Goal: Browse casually

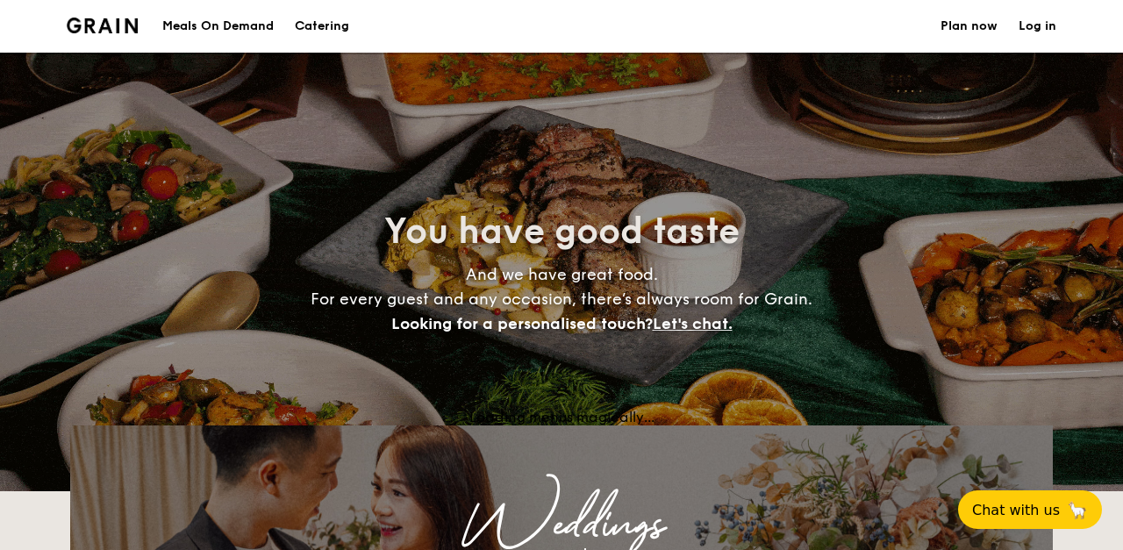
select select
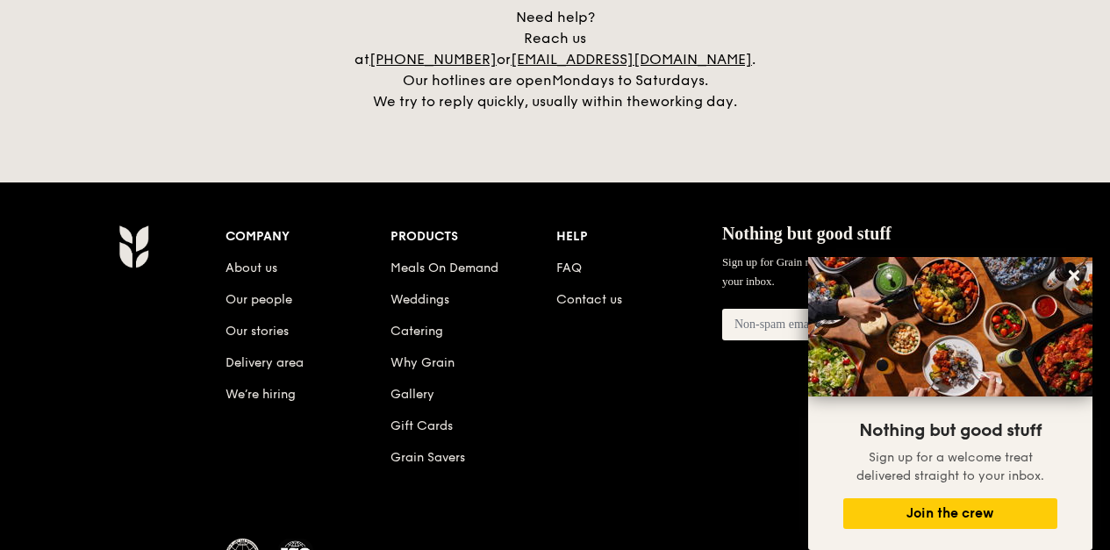
scroll to position [3762, 0]
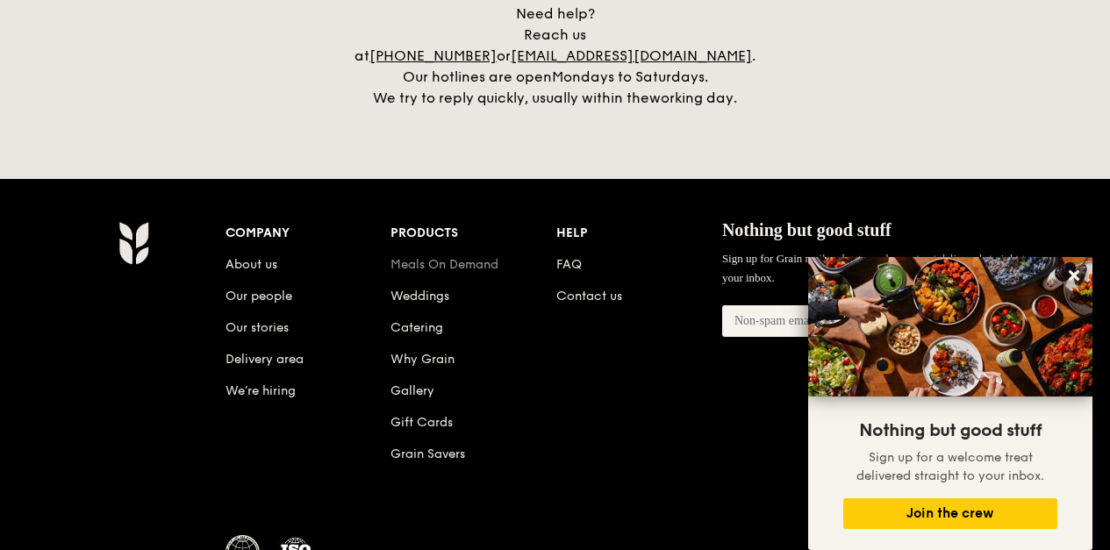
click at [442, 257] on link "Meals On Demand" at bounding box center [445, 264] width 108 height 15
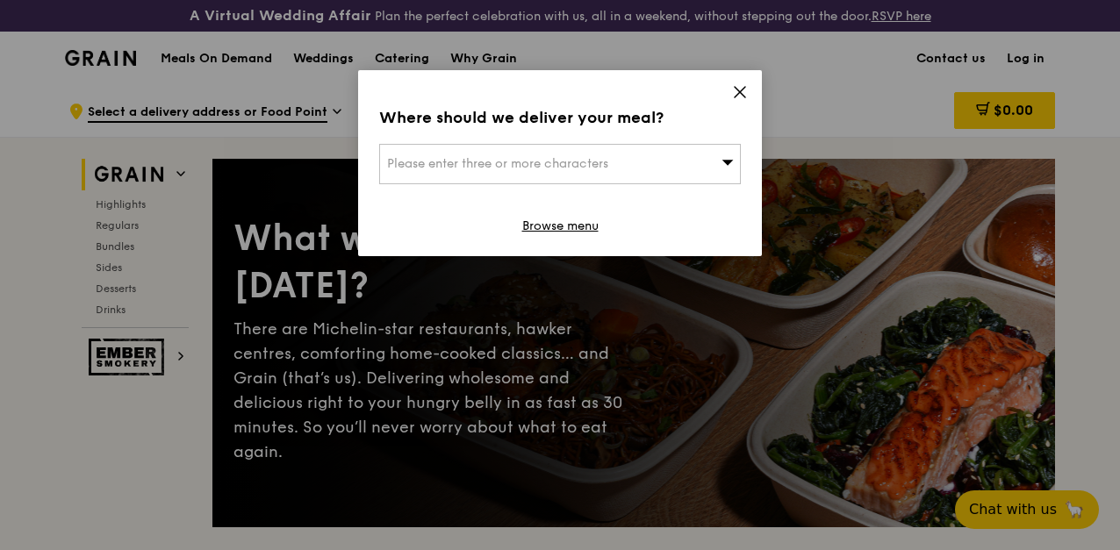
click at [741, 90] on icon at bounding box center [740, 92] width 16 height 16
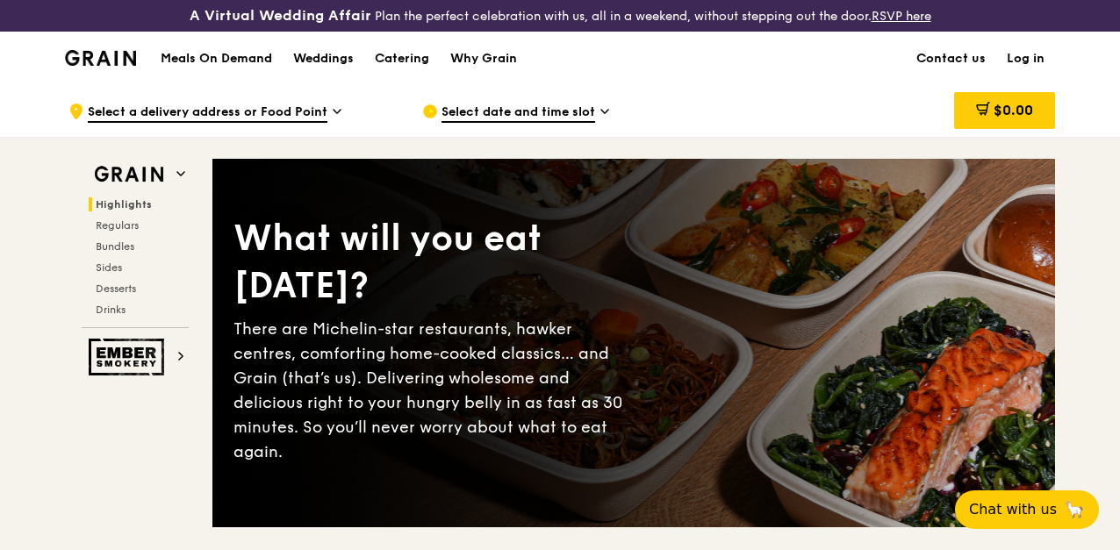
click at [305, 123] on span "Select a delivery address or Food Point" at bounding box center [208, 113] width 240 height 19
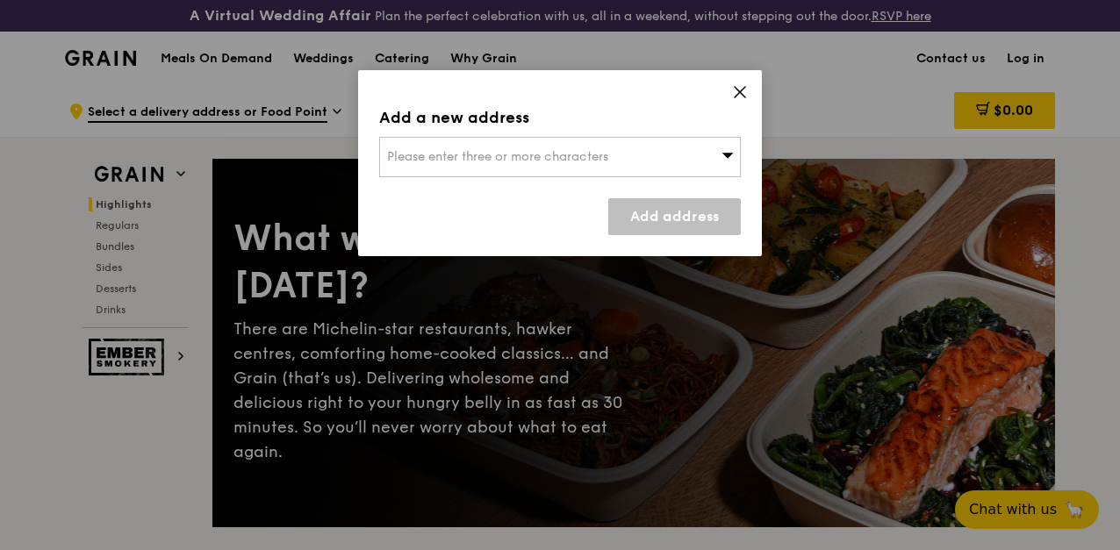
click at [671, 156] on div "Please enter three or more characters" at bounding box center [560, 157] width 362 height 40
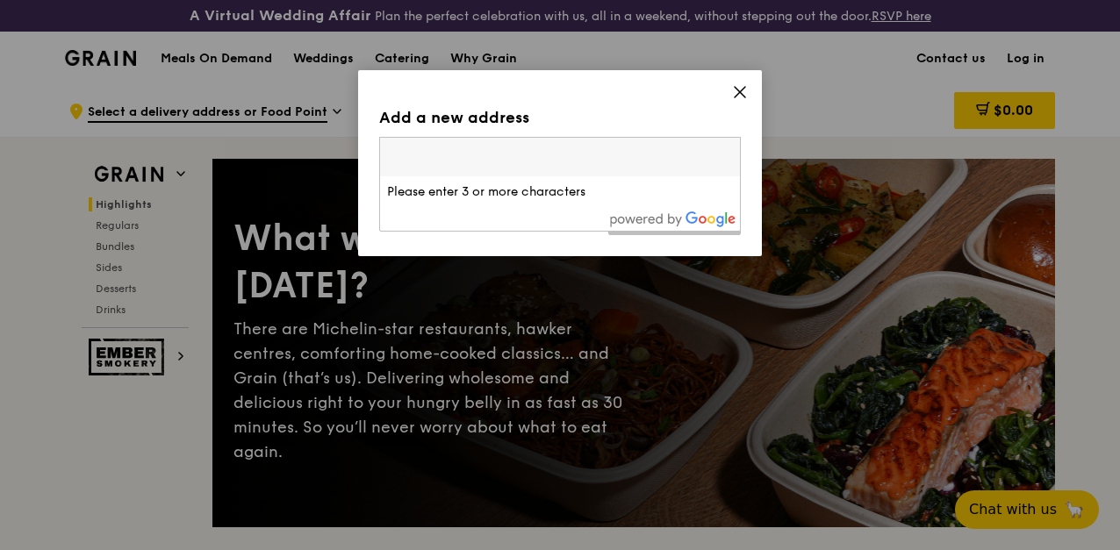
click at [671, 156] on input "search" at bounding box center [560, 157] width 360 height 39
click at [733, 92] on icon at bounding box center [740, 92] width 16 height 16
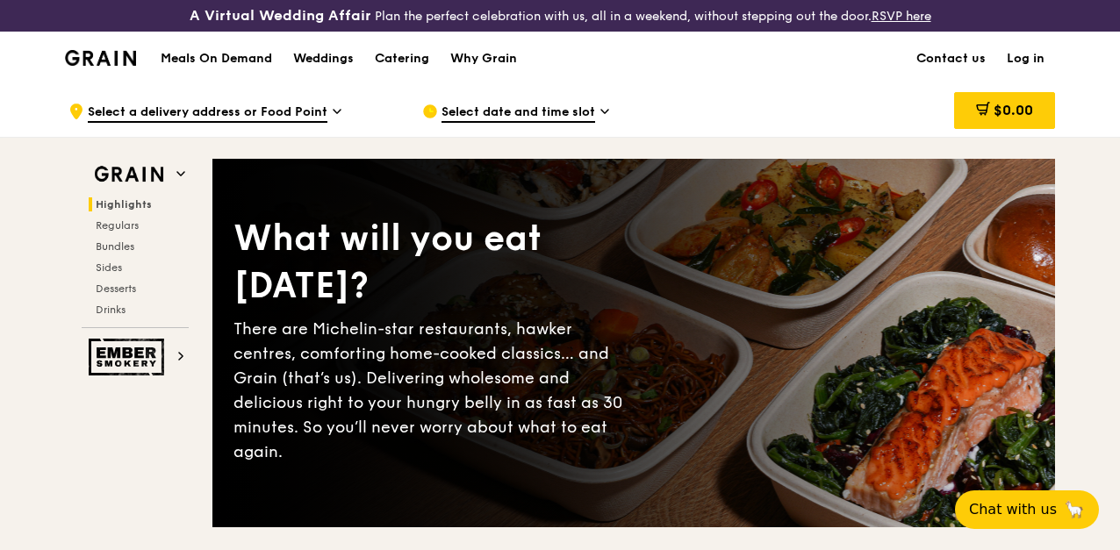
click at [571, 122] on span "Select date and time slot" at bounding box center [518, 113] width 154 height 19
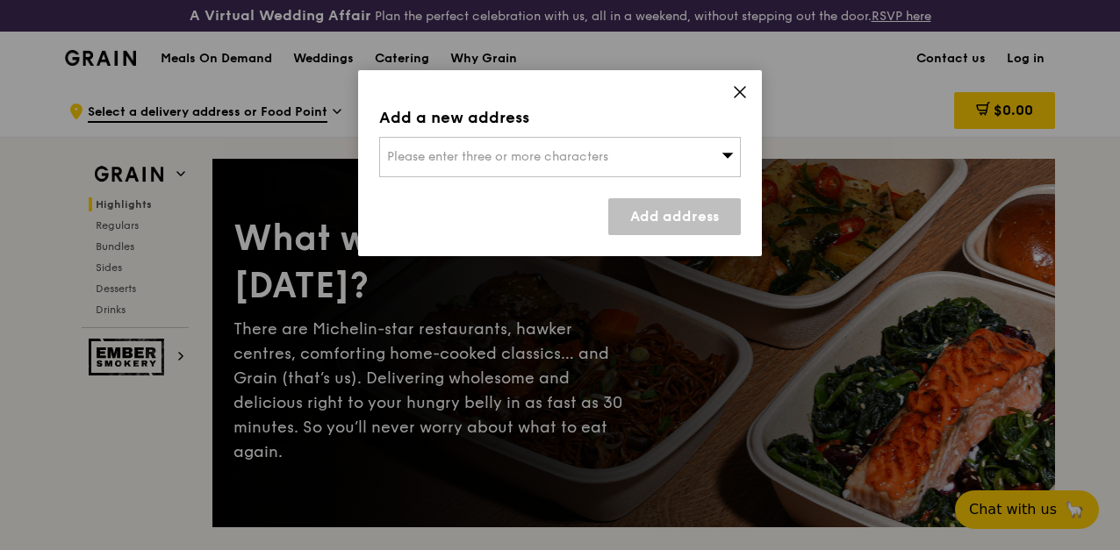
click at [608, 177] on div "Add a new address Please enter three or more characters Add address" at bounding box center [560, 163] width 404 height 186
click at [734, 88] on icon at bounding box center [740, 92] width 16 height 16
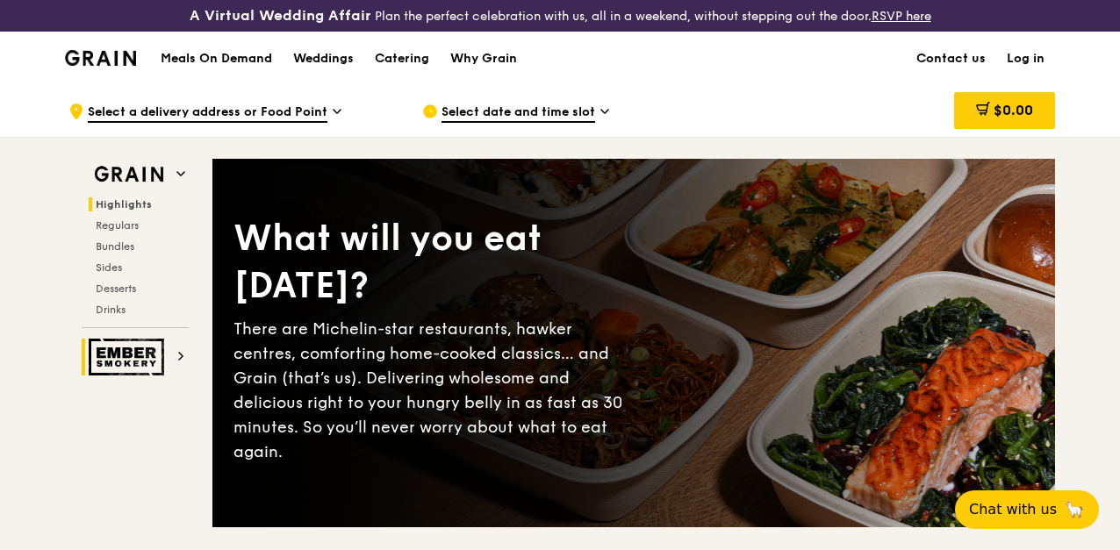
click at [140, 368] on img at bounding box center [129, 357] width 81 height 37
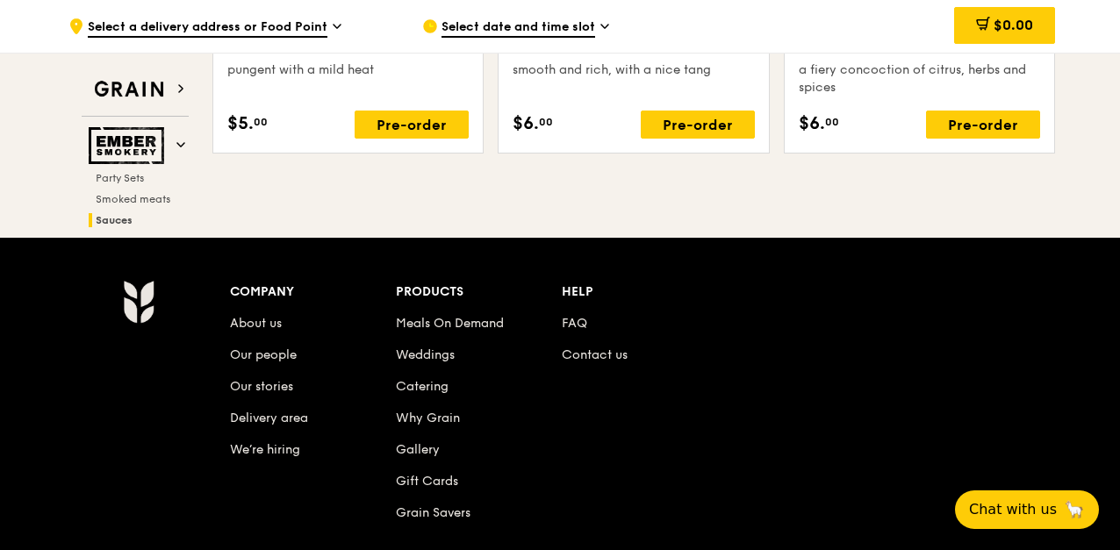
scroll to position [2279, 0]
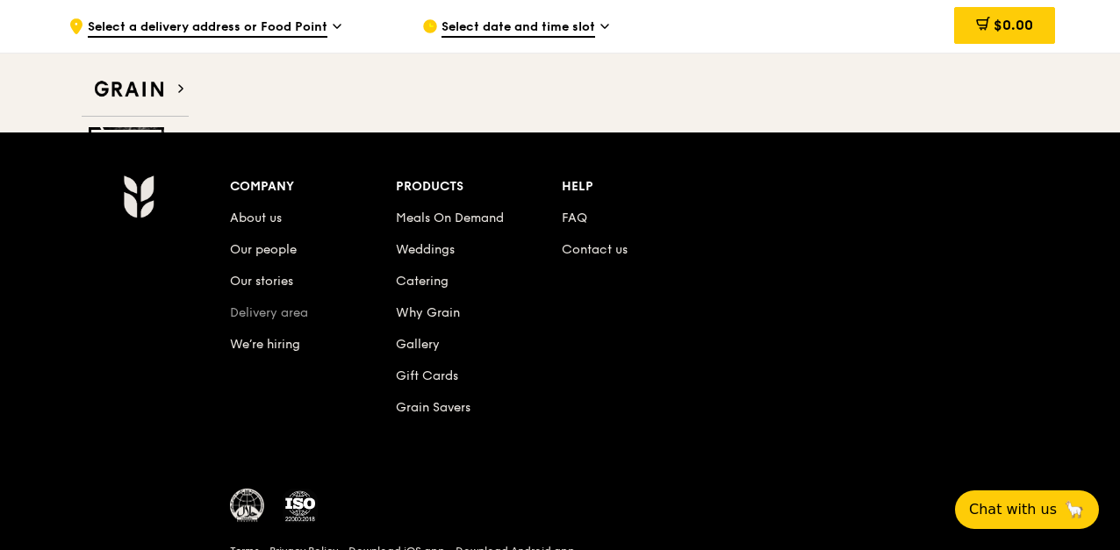
click at [282, 305] on link "Delivery area" at bounding box center [269, 312] width 78 height 15
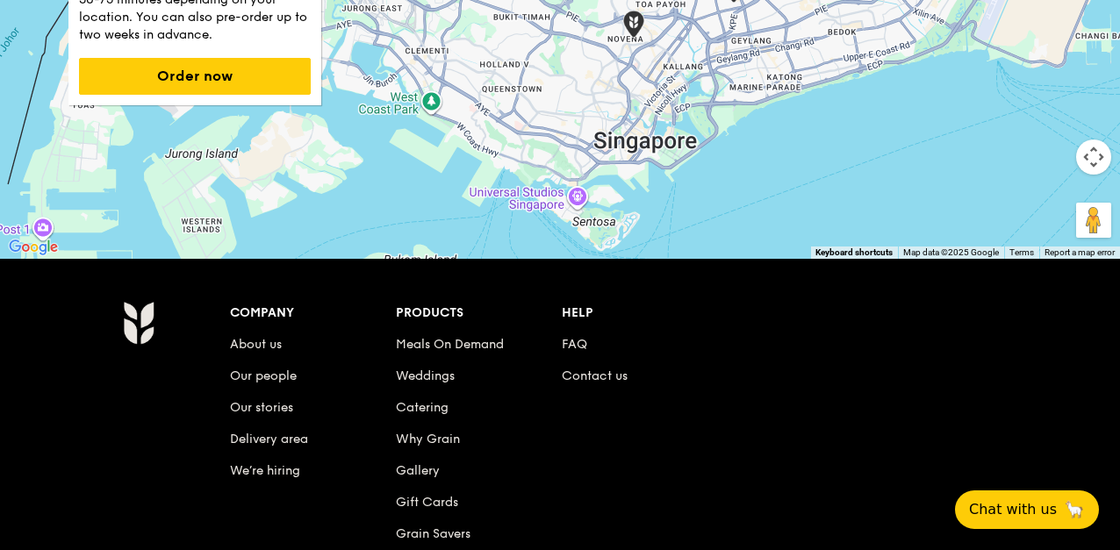
scroll to position [682, 0]
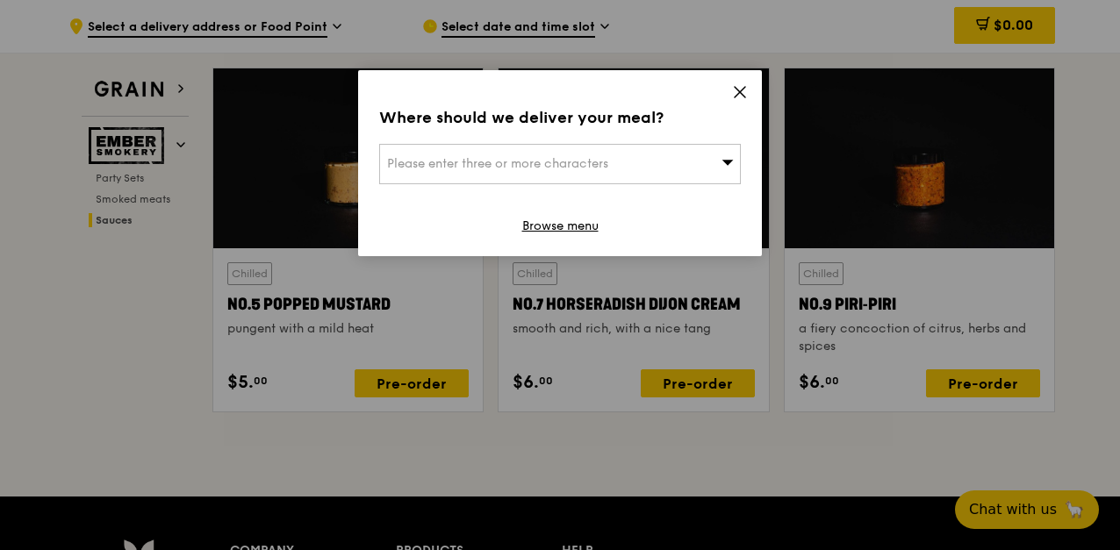
scroll to position [2022, 0]
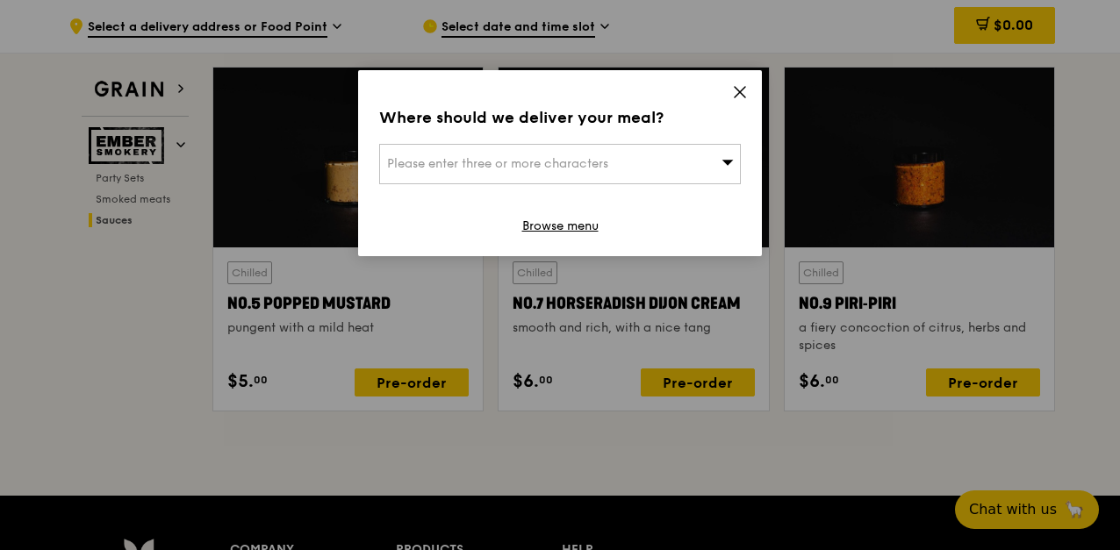
click at [744, 89] on icon at bounding box center [740, 92] width 16 height 16
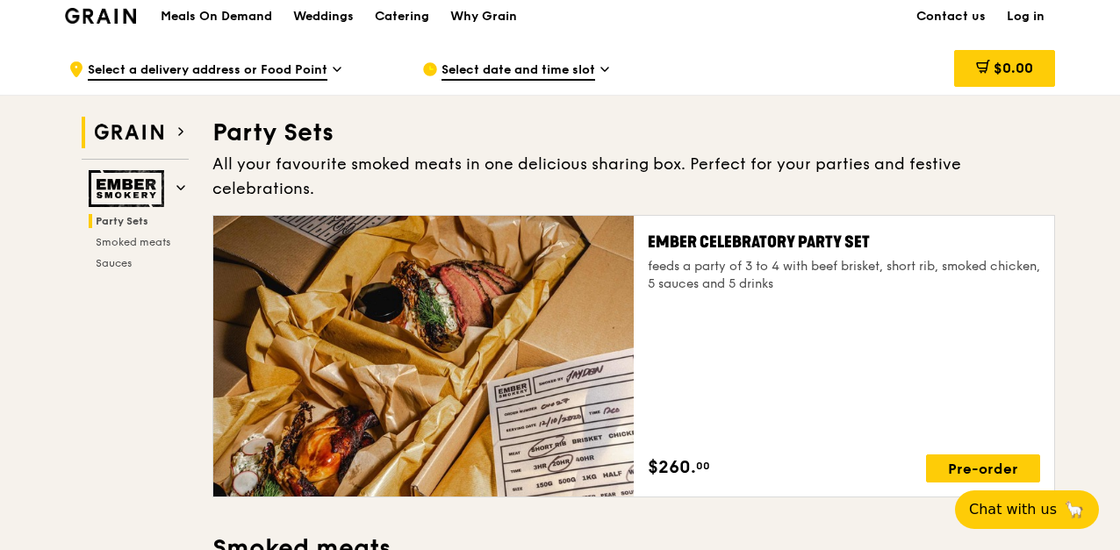
scroll to position [0, 0]
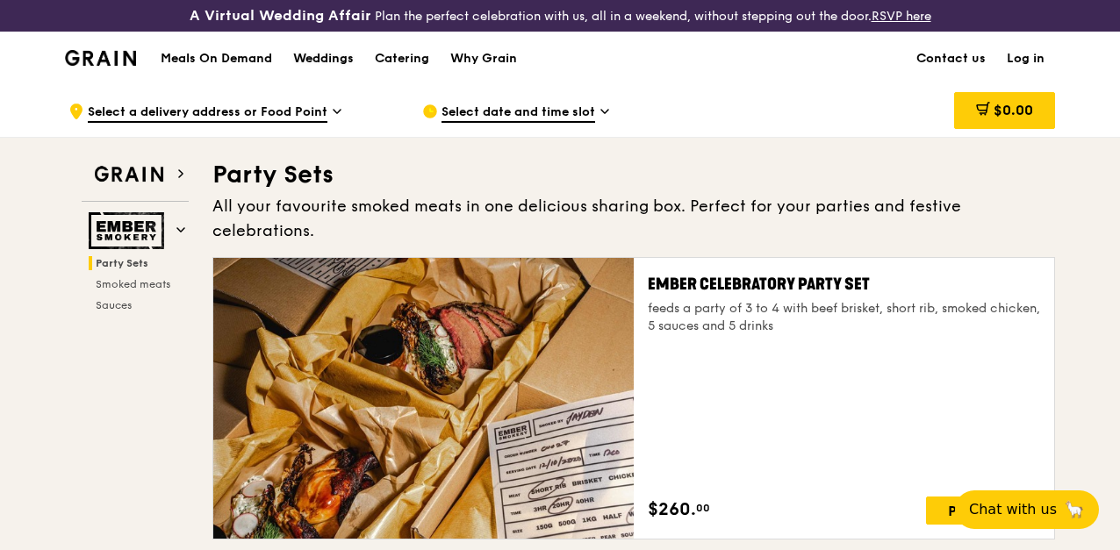
click at [351, 68] on div "Weddings" at bounding box center [323, 58] width 61 height 53
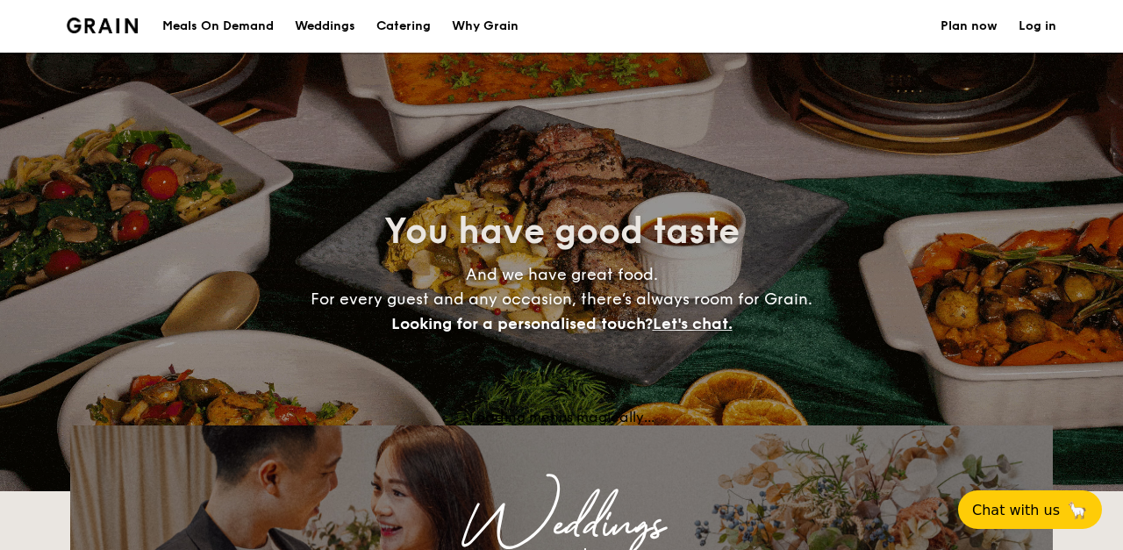
select select
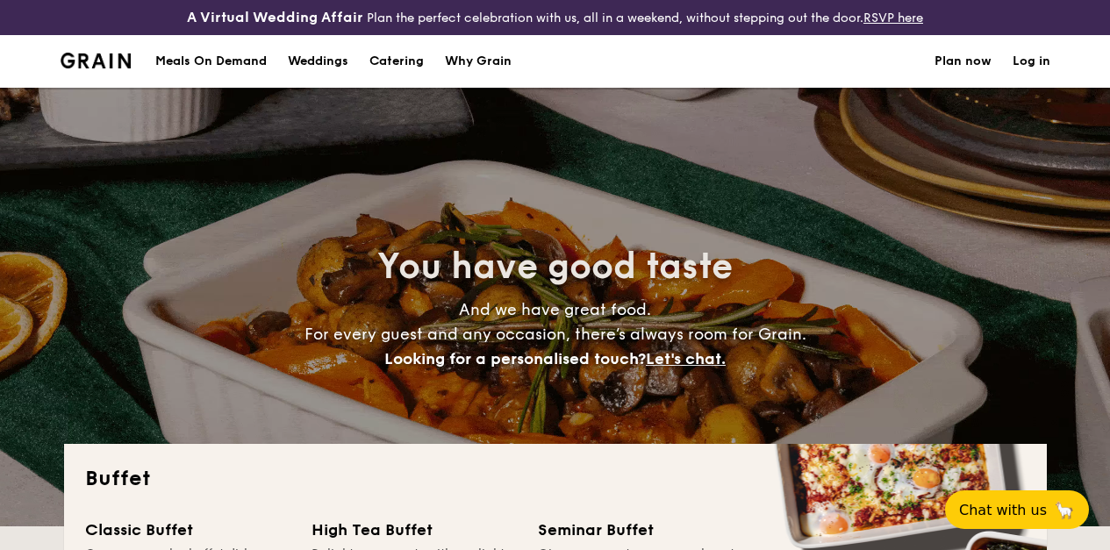
click at [491, 71] on div "Why Grain" at bounding box center [478, 61] width 67 height 53
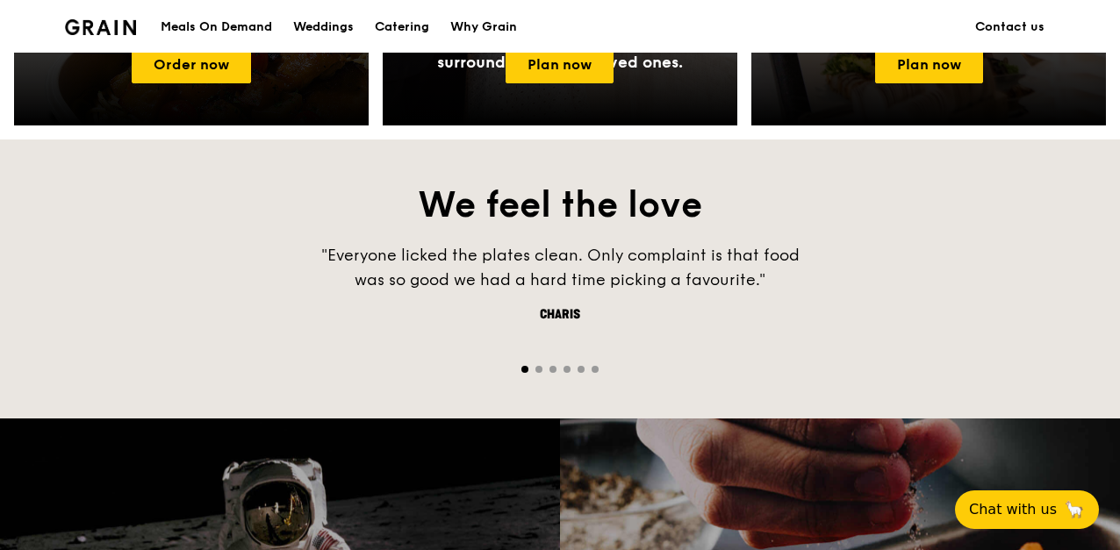
scroll to position [1839, 0]
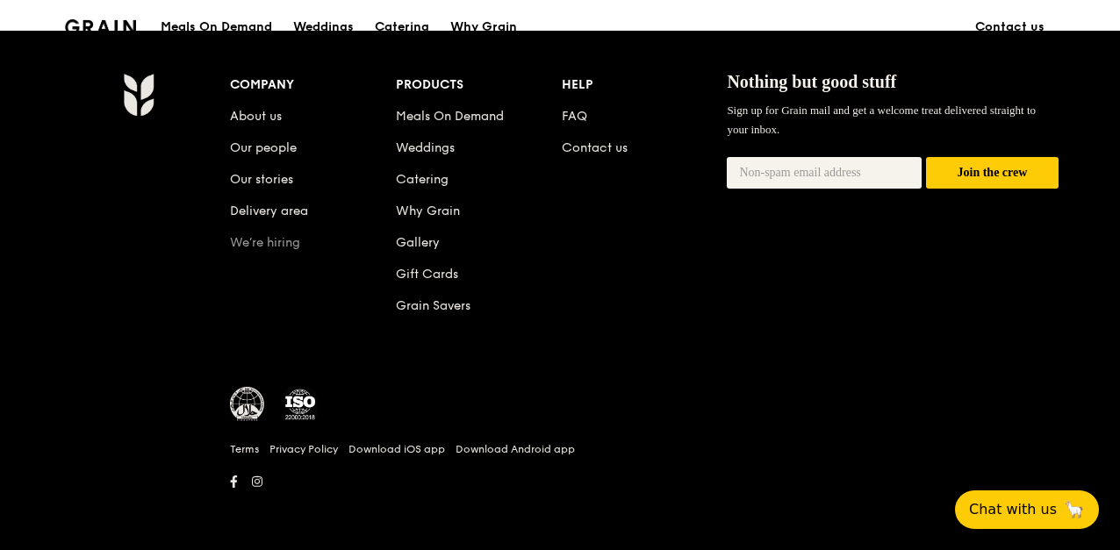
click at [272, 247] on link "We’re hiring" at bounding box center [265, 242] width 70 height 15
